Goal: Information Seeking & Learning: Check status

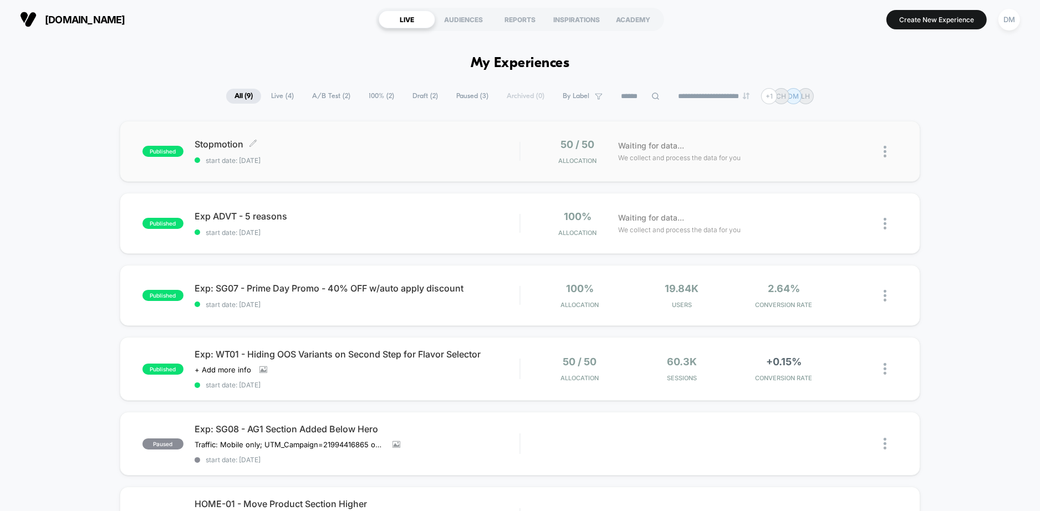
click at [457, 161] on span "start date: 10/15/2025" at bounding box center [356, 160] width 325 height 8
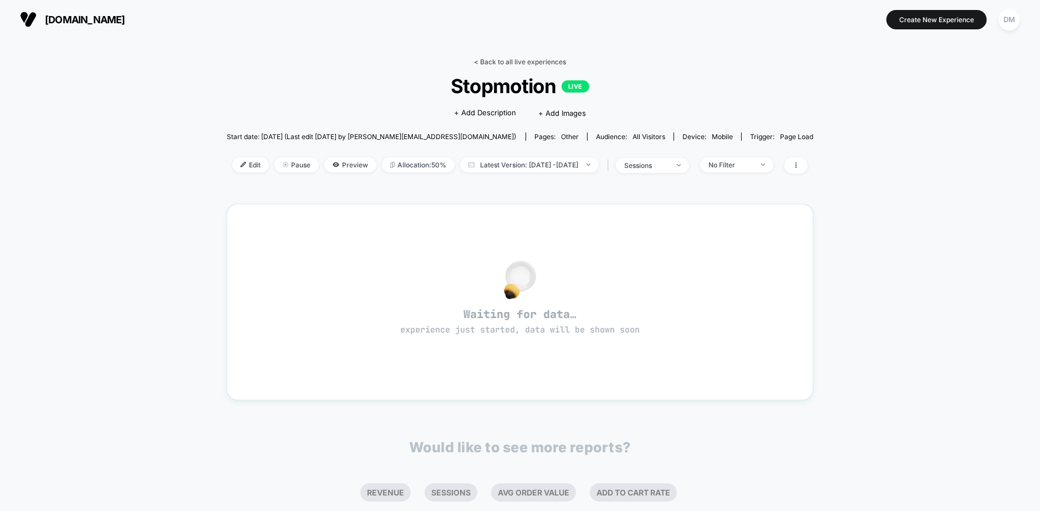
click at [501, 61] on link "< Back to all live experiences" at bounding box center [520, 62] width 92 height 8
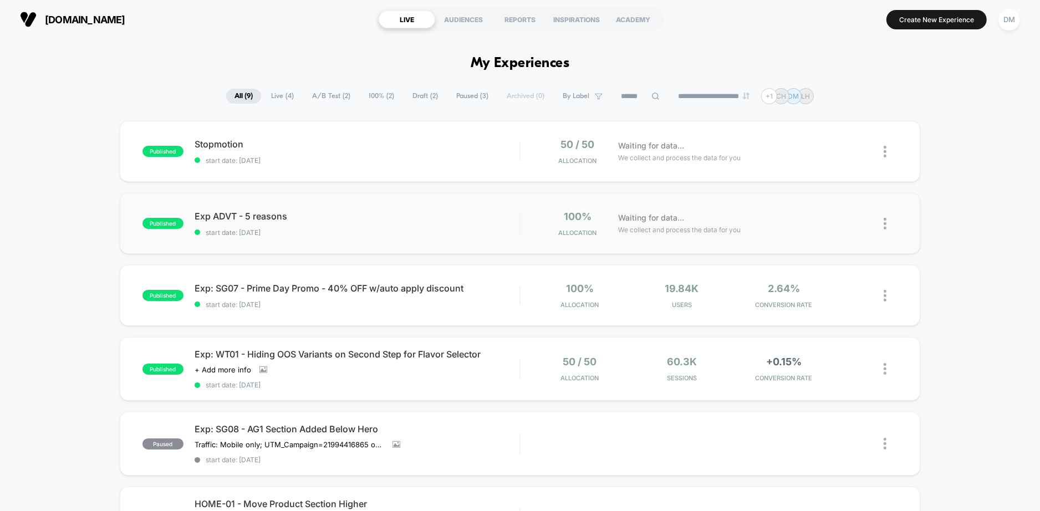
click at [449, 208] on div "published Exp ADVT - 5 reasons start date: 10/14/2025 100% Allocation Waiting f…" at bounding box center [520, 223] width 801 height 61
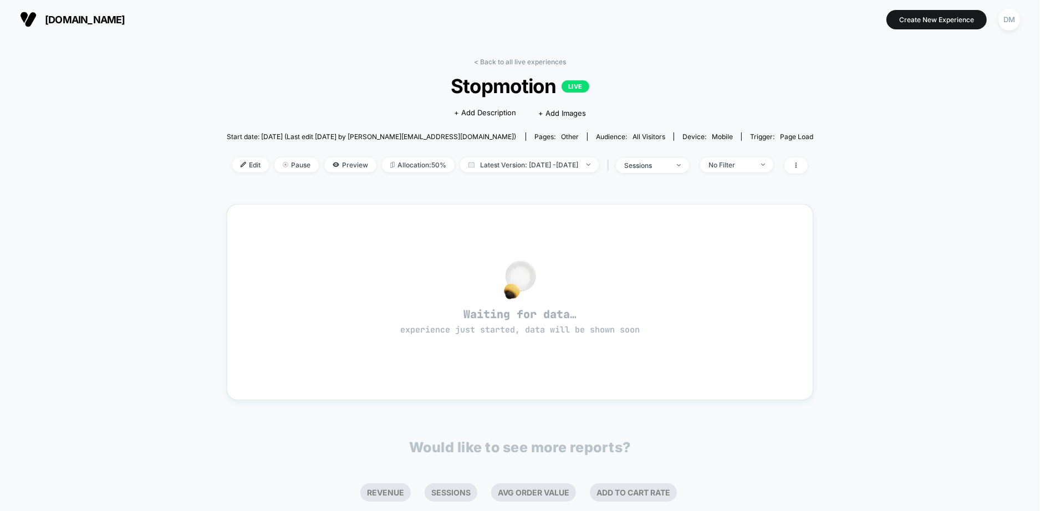
click at [93, 74] on div "< Back to all live experiences Stopmotion LIVE Click to edit experience details…" at bounding box center [520, 348] width 1040 height 619
click at [707, 69] on div "< Back to all live experiences Stopmotion LIVE Click to edit experience details…" at bounding box center [520, 123] width 587 height 130
